Goal: Task Accomplishment & Management: Manage account settings

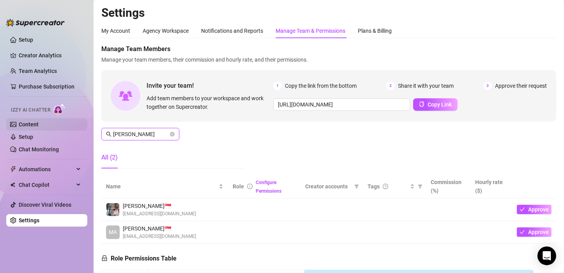
drag, startPoint x: 135, startPoint y: 133, endPoint x: 76, endPoint y: 126, distance: 59.6
click at [74, 127] on div "Setup Creator Analytics Team Analytics Purchase Subscription Izzy AI Chatter Co…" at bounding box center [282, 136] width 564 height 273
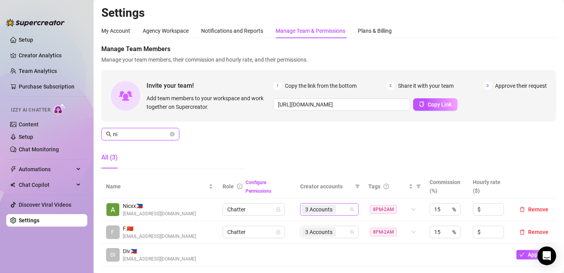
click at [339, 208] on div "3 Accounts" at bounding box center [325, 209] width 47 height 11
type input "ni"
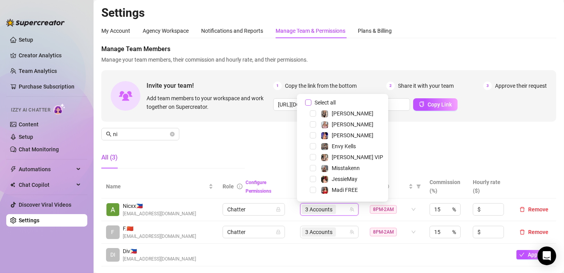
click at [310, 101] on input "Select all" at bounding box center [308, 102] width 6 height 6
checkbox input "false"
click at [531, 176] on th at bounding box center [534, 187] width 44 height 24
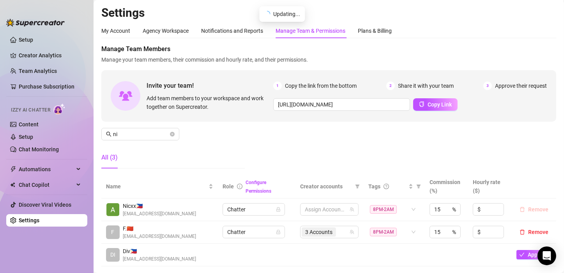
click at [522, 208] on button "Remove" at bounding box center [533, 209] width 35 height 9
click at [528, 207] on span "Remove" at bounding box center [538, 209] width 20 height 6
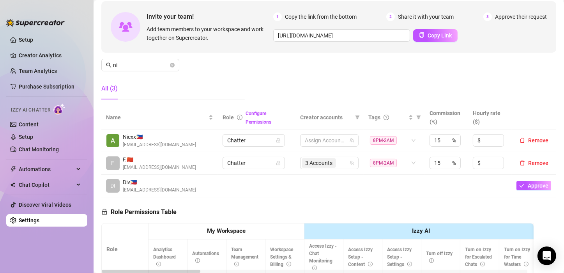
scroll to position [78, 0]
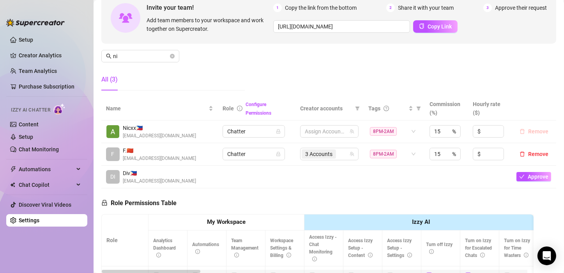
click at [532, 131] on span "Remove" at bounding box center [538, 131] width 20 height 6
click at [473, 75] on div "Manage Team Members Manage your team members, their commission and hourly rate,…" at bounding box center [328, 31] width 455 height 130
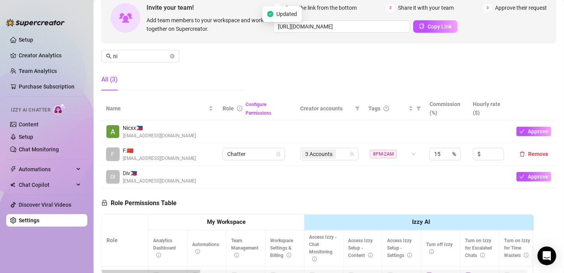
click at [183, 85] on div "All (3)" at bounding box center [172, 80] width 143 height 22
click at [240, 183] on td at bounding box center [257, 177] width 78 height 23
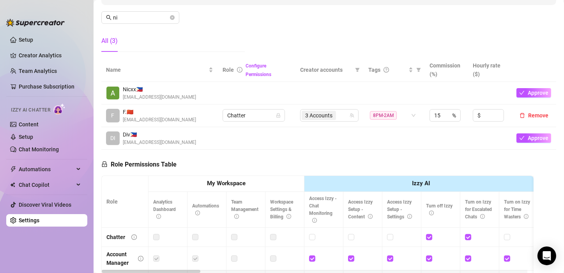
scroll to position [156, 0]
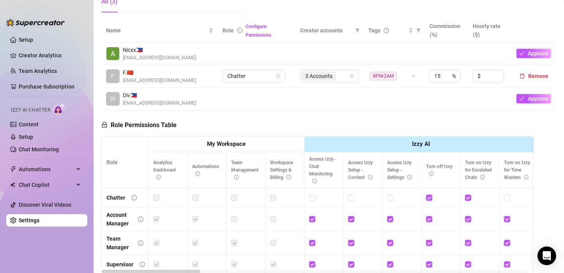
click at [254, 99] on td at bounding box center [257, 99] width 78 height 23
